Goal: Use online tool/utility: Utilize a website feature to perform a specific function

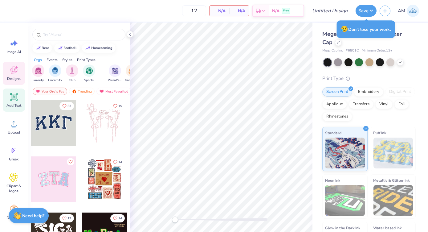
click at [18, 100] on icon at bounding box center [13, 96] width 9 height 9
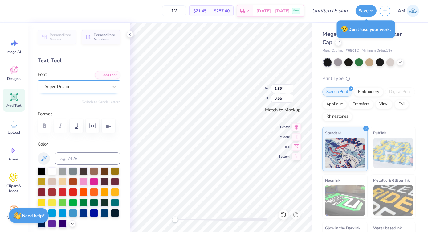
click at [79, 86] on div "Super Dream" at bounding box center [76, 87] width 65 height 10
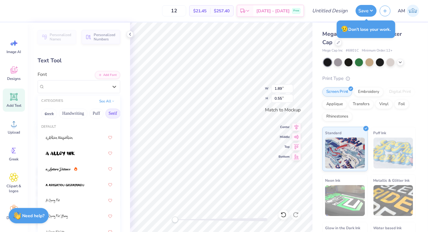
click at [110, 114] on button "Serif" at bounding box center [112, 113] width 15 height 10
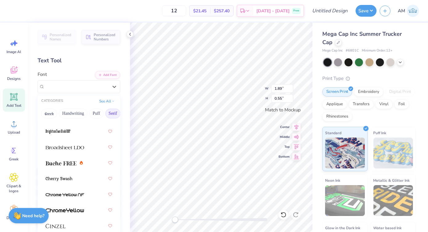
scroll to position [70, 0]
click at [60, 165] on div at bounding box center [79, 162] width 67 height 11
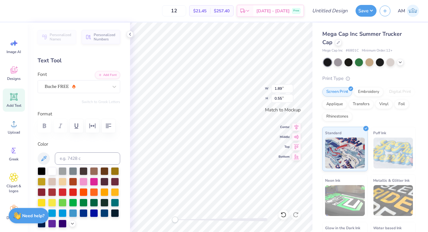
scroll to position [5, 1]
type textarea "T"
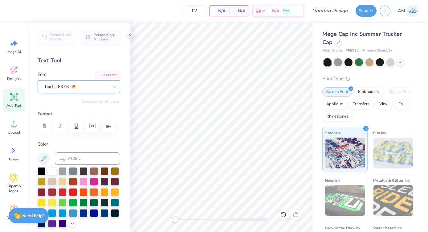
click at [85, 84] on div "Buche FREE" at bounding box center [76, 87] width 65 height 10
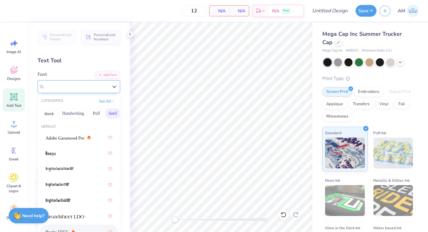
click at [86, 84] on div "Buche FREE" at bounding box center [76, 86] width 63 height 7
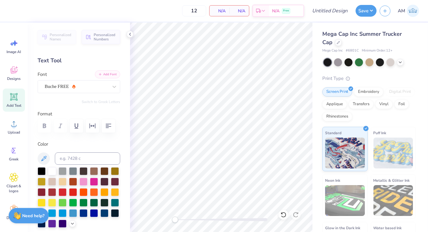
click at [104, 74] on button "Add Font" at bounding box center [107, 74] width 25 height 8
click at [18, 100] on icon at bounding box center [13, 96] width 9 height 9
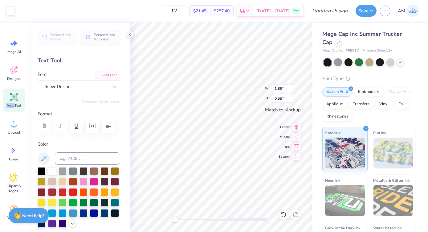
click at [18, 100] on icon at bounding box center [13, 96] width 9 height 9
type textarea "T"
type textarea "Sisters for life"
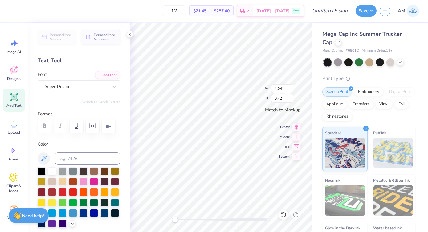
type input "1.89"
type input "0.55"
click at [78, 90] on div "Super Dream" at bounding box center [76, 87] width 65 height 10
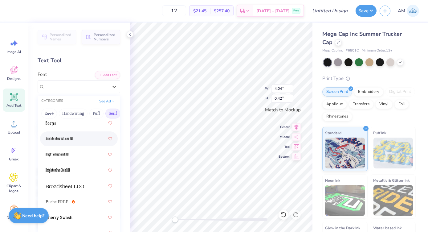
scroll to position [31, 0]
click at [75, 198] on div "Buche FREE" at bounding box center [79, 200] width 67 height 11
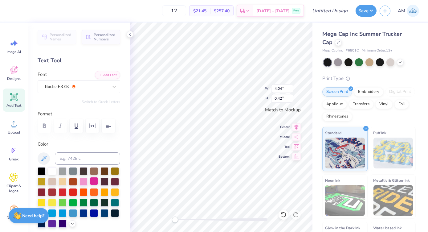
click at [98, 182] on div at bounding box center [94, 181] width 8 height 8
click at [87, 182] on div at bounding box center [83, 181] width 8 height 8
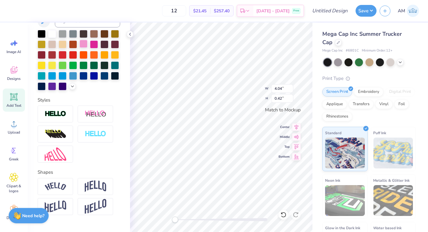
scroll to position [161, 0]
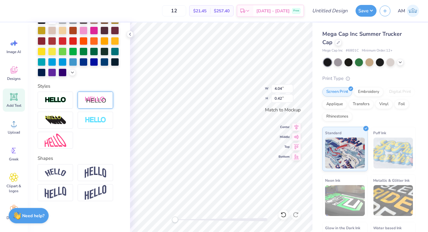
click at [97, 99] on img at bounding box center [96, 100] width 22 height 8
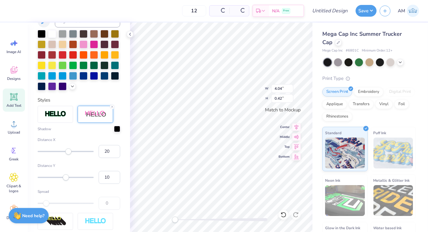
scroll to position [185, 0]
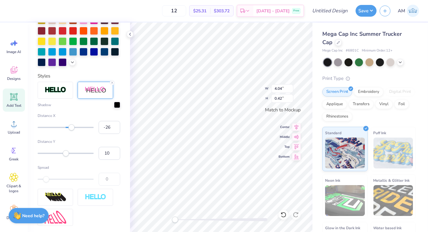
type input "-30"
drag, startPoint x: 71, startPoint y: 136, endPoint x: 55, endPoint y: 135, distance: 16.0
click at [55, 130] on div at bounding box center [66, 127] width 56 height 6
click at [110, 85] on div at bounding box center [112, 82] width 5 height 5
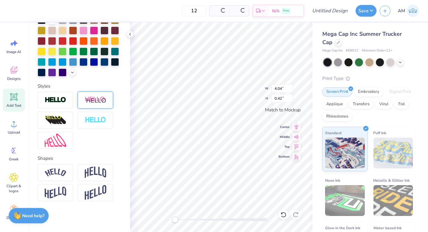
scroll to position [161, 0]
click at [66, 173] on img at bounding box center [56, 172] width 22 height 8
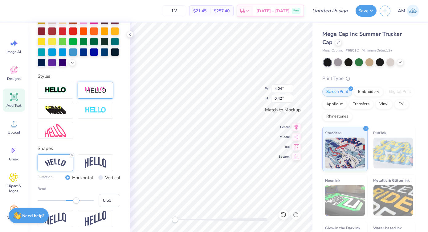
scroll to position [5, 2]
type textarea "Sisters for life"
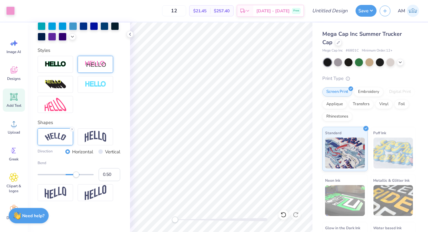
click at [98, 152] on div "Vertical" at bounding box center [109, 151] width 22 height 7
click at [98, 152] on input "Vertical" at bounding box center [100, 151] width 5 height 5
radio input "true"
click at [65, 152] on input "Horizontal" at bounding box center [67, 151] width 5 height 5
radio input "true"
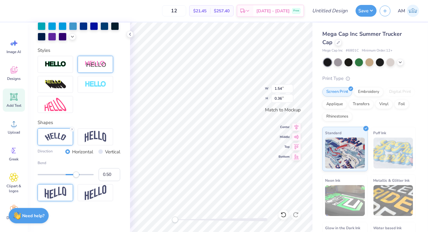
click at [57, 197] on img at bounding box center [56, 192] width 22 height 12
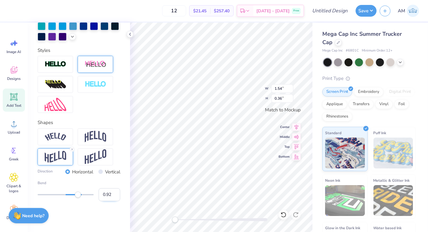
type input "1.00"
drag, startPoint x: 78, startPoint y: 196, endPoint x: 95, endPoint y: 195, distance: 17.3
click at [95, 195] on div "Bend 1.00" at bounding box center [79, 190] width 83 height 21
click at [95, 160] on img at bounding box center [96, 156] width 22 height 15
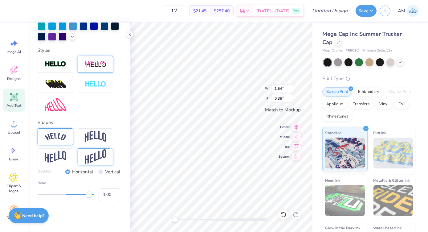
click at [68, 138] on div at bounding box center [55, 136] width 35 height 17
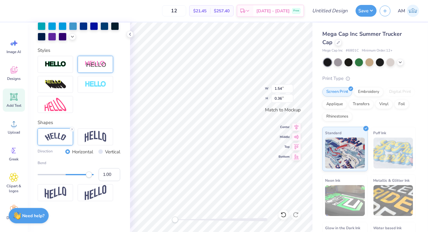
type input "1.69"
type input "0.84"
click at [104, 135] on img at bounding box center [96, 137] width 22 height 12
type input "0.32"
drag, startPoint x: 87, startPoint y: 174, endPoint x: 71, endPoint y: 173, distance: 16.1
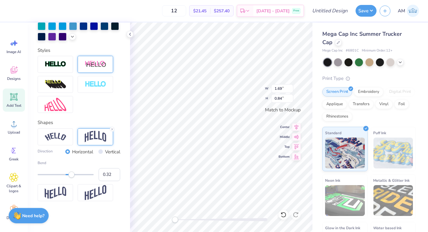
click at [71, 173] on div "Accessibility label" at bounding box center [71, 174] width 6 height 6
type input "0.66"
drag, startPoint x: 71, startPoint y: 173, endPoint x: 80, endPoint y: 173, distance: 8.6
click at [80, 173] on div "Accessibility label" at bounding box center [80, 174] width 6 height 6
type input "3.22"
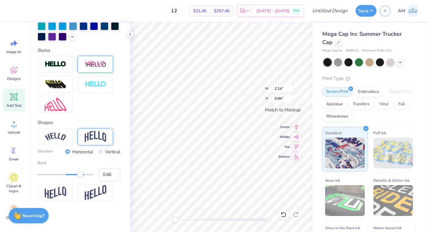
type input "1.27"
type input "0.32"
drag, startPoint x: 79, startPoint y: 176, endPoint x: 71, endPoint y: 174, distance: 7.9
click at [71, 174] on div "Accessibility label" at bounding box center [71, 174] width 6 height 6
click at [63, 104] on img at bounding box center [56, 104] width 22 height 13
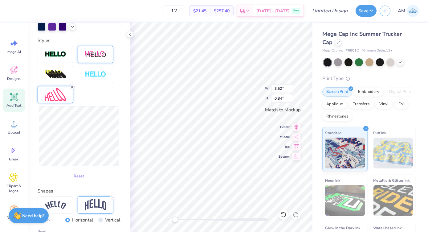
click at [71, 89] on icon at bounding box center [72, 87] width 4 height 4
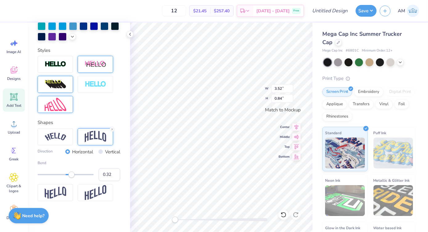
click at [69, 83] on div at bounding box center [55, 84] width 35 height 17
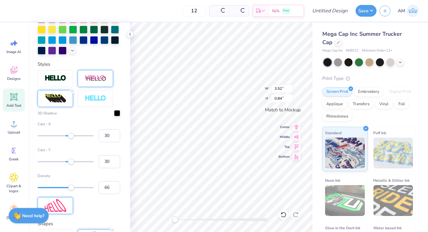
scroll to position [221, 0]
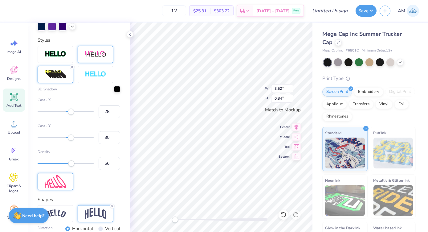
type input "27"
click at [70, 115] on div "Accessibility label" at bounding box center [70, 111] width 6 height 6
type input "22"
drag, startPoint x: 71, startPoint y: 172, endPoint x: 48, endPoint y: 171, distance: 22.2
click at [48, 166] on div "Accessibility label" at bounding box center [47, 163] width 6 height 6
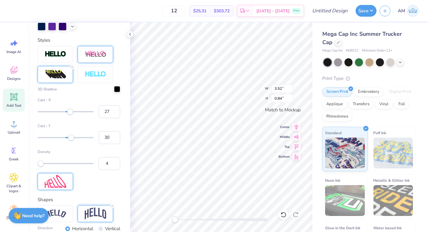
type input "3"
drag, startPoint x: 50, startPoint y: 172, endPoint x: 39, endPoint y: 170, distance: 11.2
click at [39, 166] on div "Accessibility label" at bounding box center [38, 163] width 6 height 6
type input "13"
drag, startPoint x: 39, startPoint y: 170, endPoint x: 44, endPoint y: 171, distance: 5.3
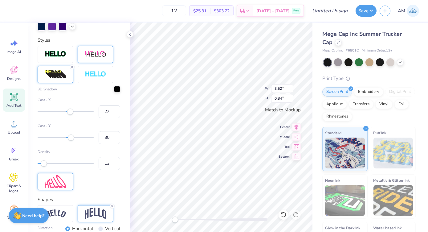
click at [44, 166] on div "Accessibility label" at bounding box center [44, 163] width 6 height 6
type input "100"
drag, startPoint x: 44, startPoint y: 171, endPoint x: 100, endPoint y: 173, distance: 56.4
click at [100, 170] on div "Density 100" at bounding box center [79, 159] width 83 height 21
type input "59"
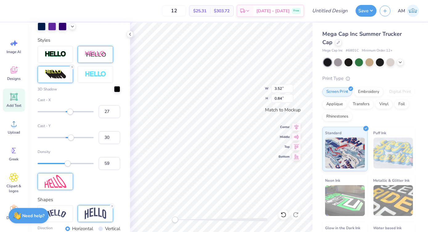
drag, startPoint x: 87, startPoint y: 174, endPoint x: 67, endPoint y: 90, distance: 86.6
click at [67, 169] on div "Density 59" at bounding box center [79, 159] width 83 height 21
click at [71, 69] on icon at bounding box center [72, 67] width 4 height 4
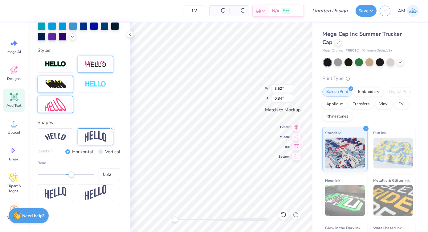
scroll to position [197, 0]
click at [90, 79] on div at bounding box center [95, 84] width 35 height 17
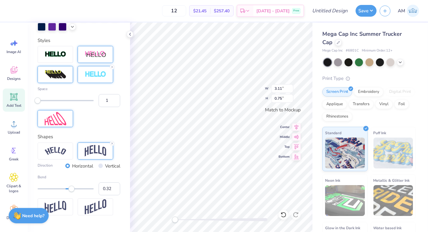
type input "3.11"
type input "0.75"
type input "8"
drag, startPoint x: 39, startPoint y: 110, endPoint x: 55, endPoint y: 111, distance: 16.4
click at [55, 104] on div "Accessibility label" at bounding box center [56, 100] width 6 height 6
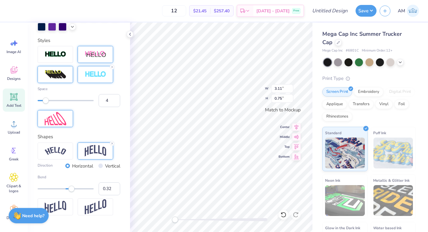
type input "3"
drag, startPoint x: 55, startPoint y: 111, endPoint x: 44, endPoint y: 111, distance: 11.7
click at [44, 104] on div "Accessibility label" at bounding box center [46, 100] width 6 height 6
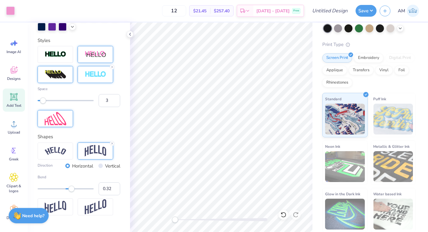
scroll to position [0, 0]
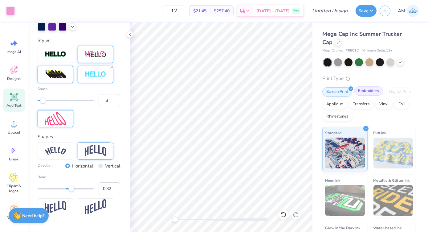
click at [367, 95] on div "Embroidery" at bounding box center [368, 90] width 29 height 9
